Goal: Task Accomplishment & Management: Complete application form

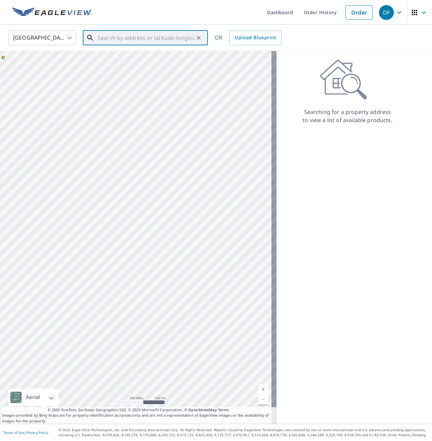
click at [132, 44] on input "text" at bounding box center [146, 37] width 96 height 19
type input "8003 Canyon Parke Ct Austin, TX 78726"
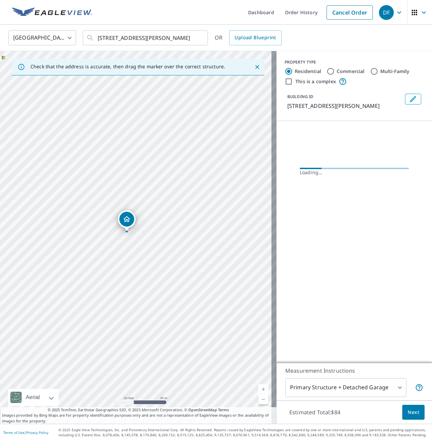
drag, startPoint x: 118, startPoint y: 215, endPoint x: 152, endPoint y: 223, distance: 34.9
click at [152, 223] on div "8003 Canyon Parke Ct Austin, TX 78726" at bounding box center [138, 237] width 277 height 373
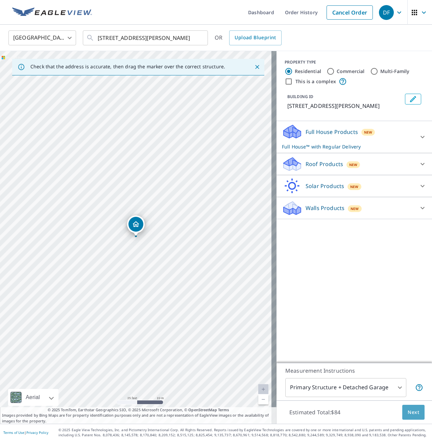
click at [411, 409] on span "Next" at bounding box center [414, 412] width 12 height 8
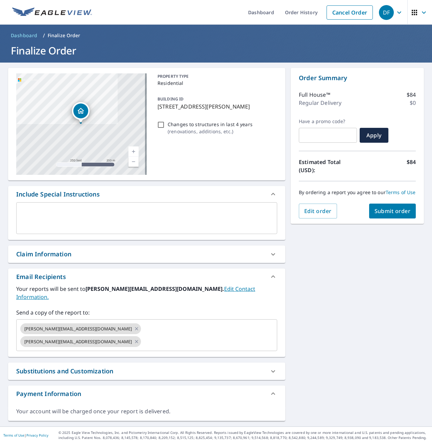
click at [381, 215] on span "Submit order" at bounding box center [393, 210] width 36 height 7
